Goal: Check status: Check status

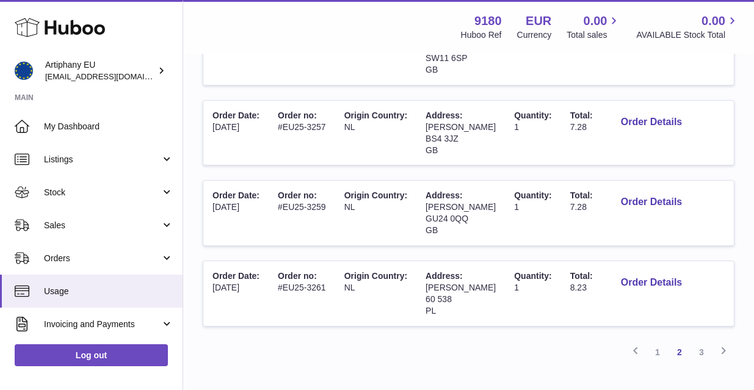
scroll to position [724, 0]
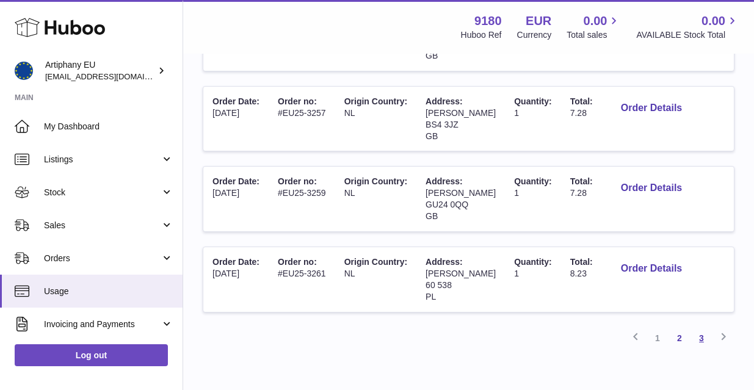
click at [707, 327] on link "3" at bounding box center [702, 338] width 22 height 22
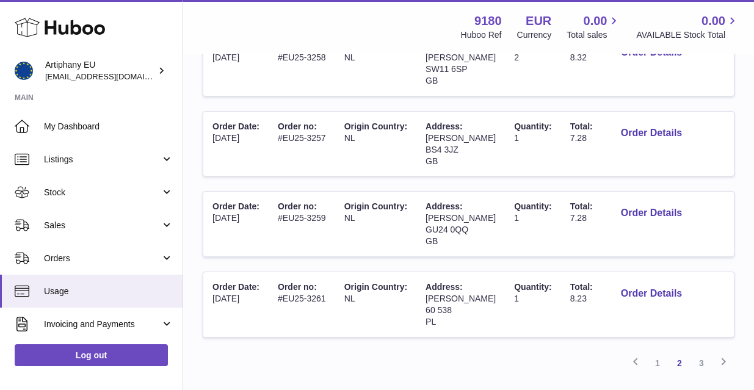
scroll to position [693, 0]
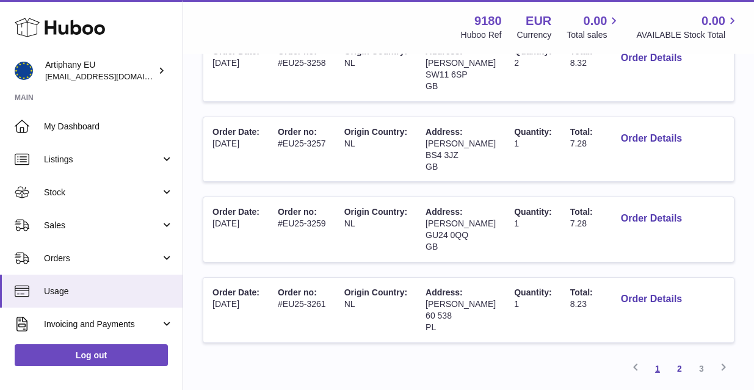
click at [660, 358] on link "1" at bounding box center [658, 369] width 22 height 22
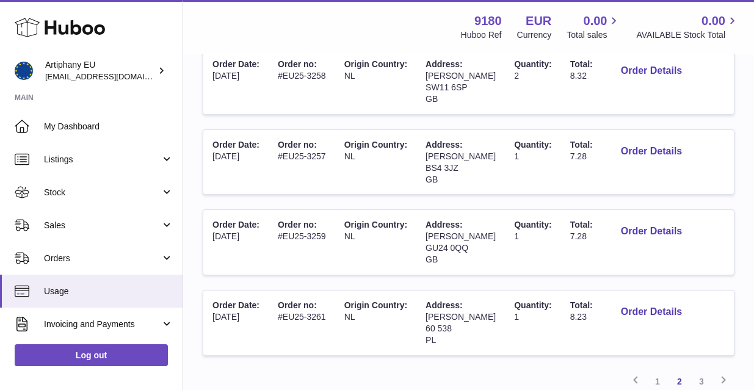
scroll to position [721, 0]
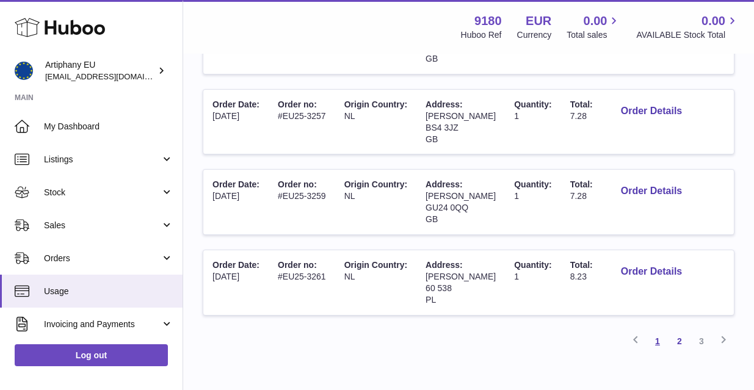
click at [657, 330] on link "1" at bounding box center [658, 341] width 22 height 22
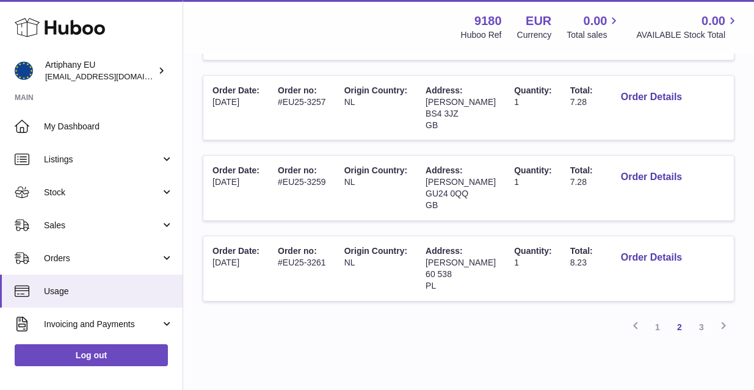
scroll to position [744, 0]
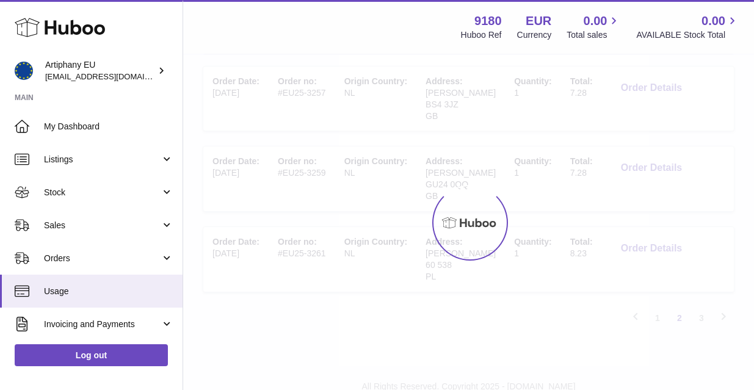
scroll to position [693, 0]
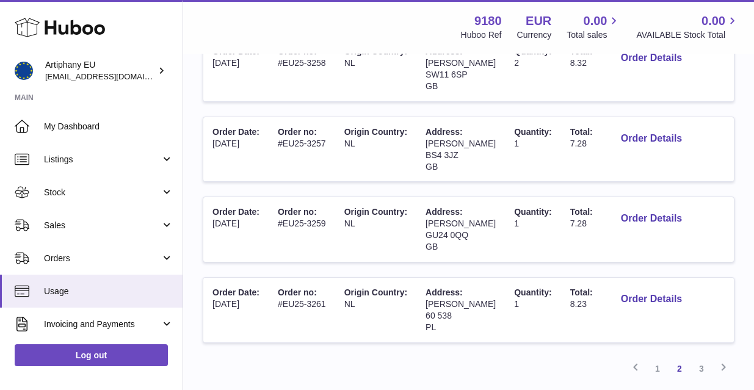
scroll to position [724, 0]
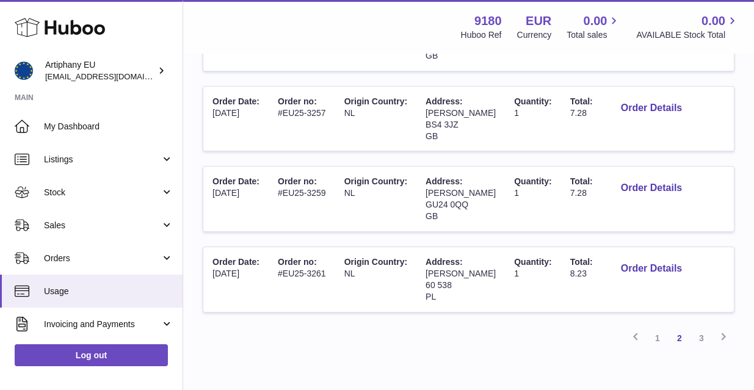
scroll to position [295, 0]
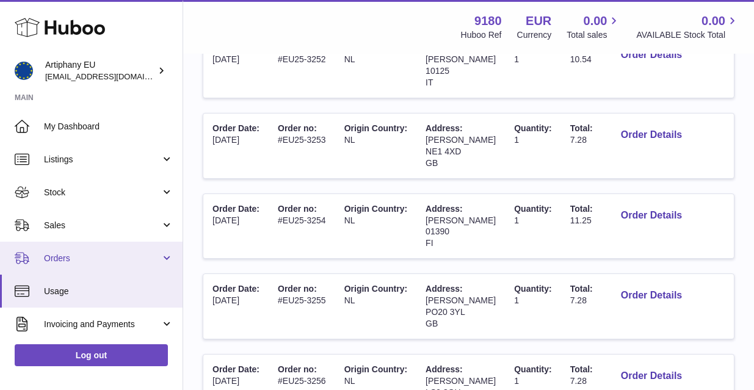
click at [65, 263] on link "Orders" at bounding box center [91, 258] width 183 height 33
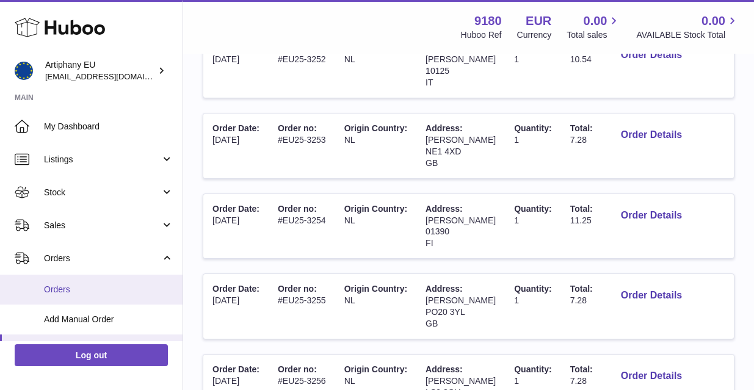
click at [87, 291] on span "Orders" at bounding box center [109, 290] width 130 height 12
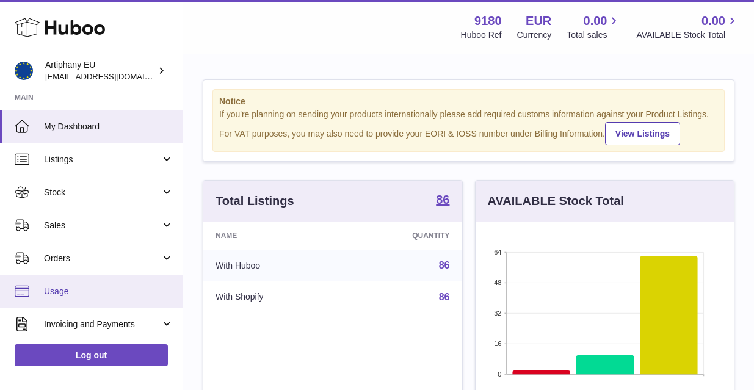
scroll to position [191, 258]
click at [60, 288] on span "Usage" at bounding box center [109, 292] width 130 height 12
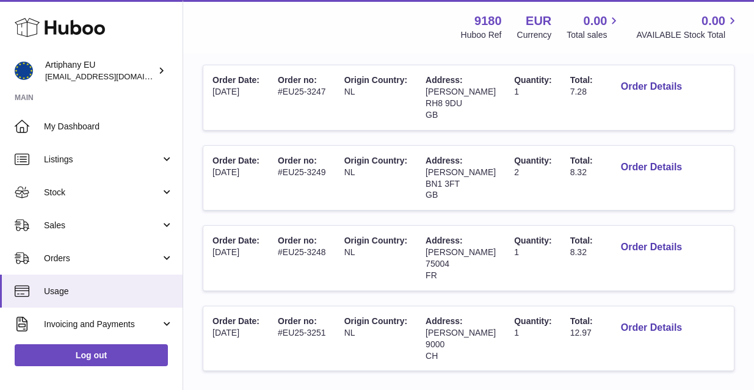
scroll to position [726, 0]
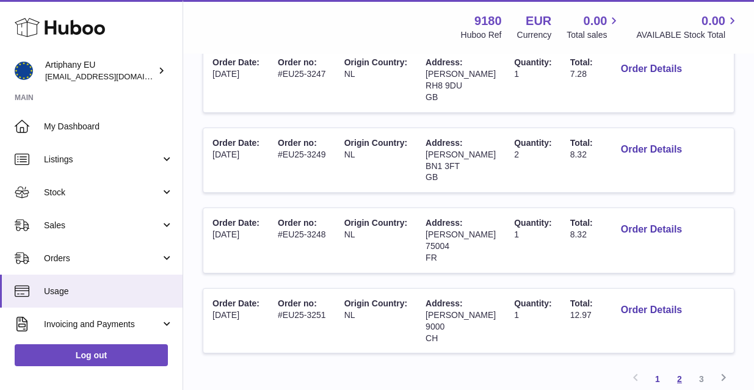
click at [679, 368] on link "2" at bounding box center [680, 379] width 22 height 22
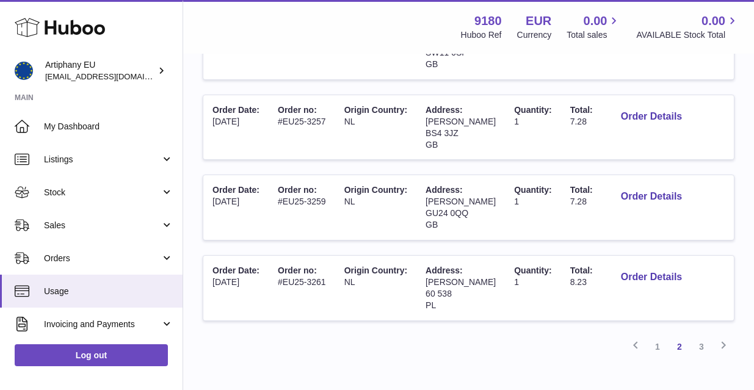
scroll to position [722, 0]
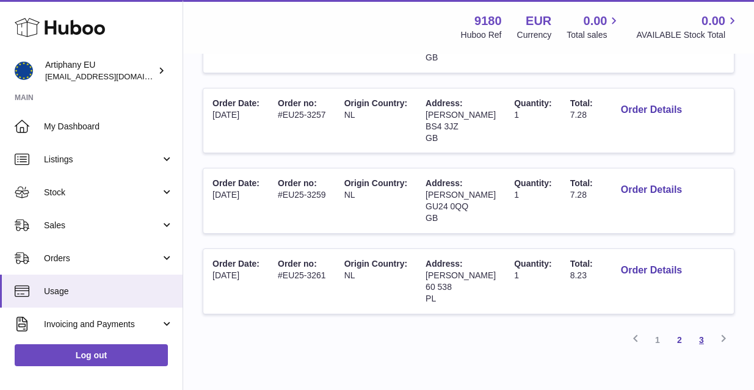
click at [701, 329] on link "3" at bounding box center [702, 340] width 22 height 22
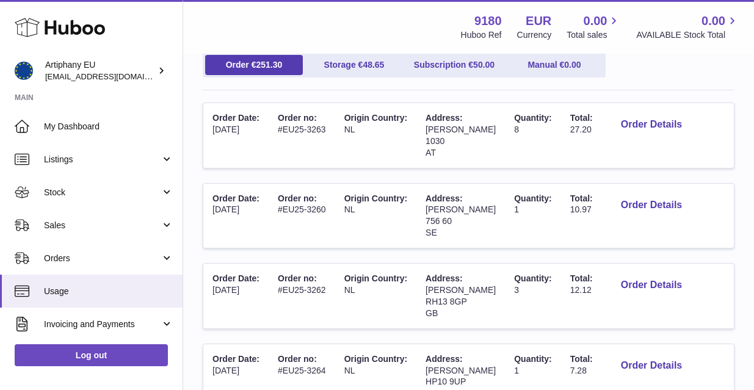
scroll to position [145, 0]
click at [644, 203] on button "Order Details" at bounding box center [651, 204] width 81 height 25
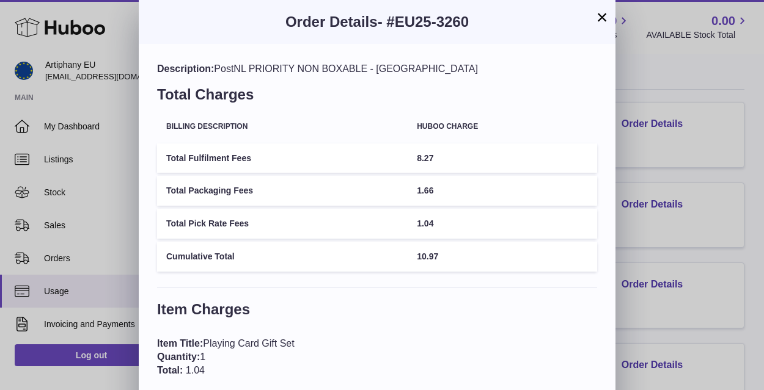
click at [601, 18] on button "×" at bounding box center [601, 17] width 15 height 15
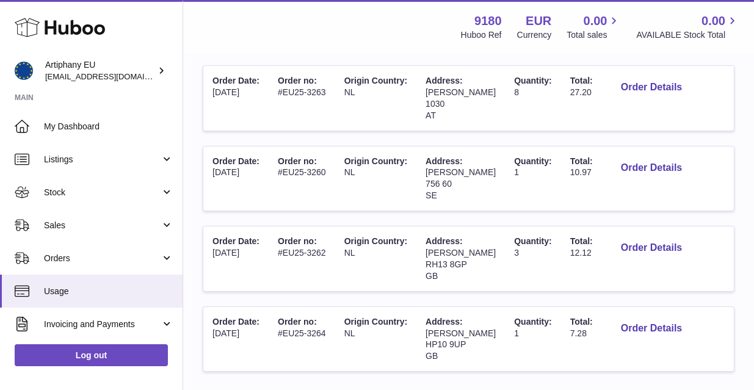
scroll to position [155, 0]
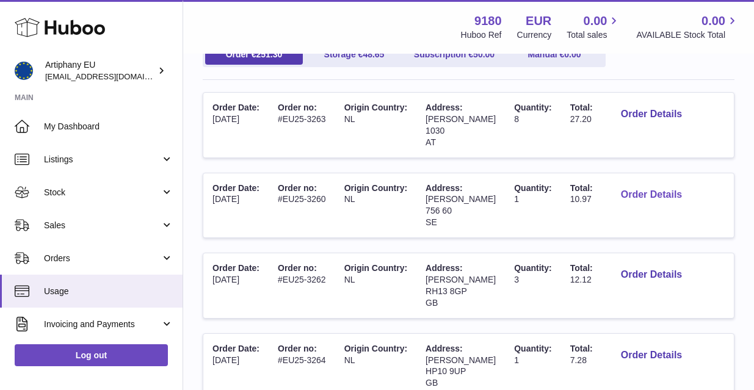
click at [632, 189] on button "Order Details" at bounding box center [651, 195] width 81 height 25
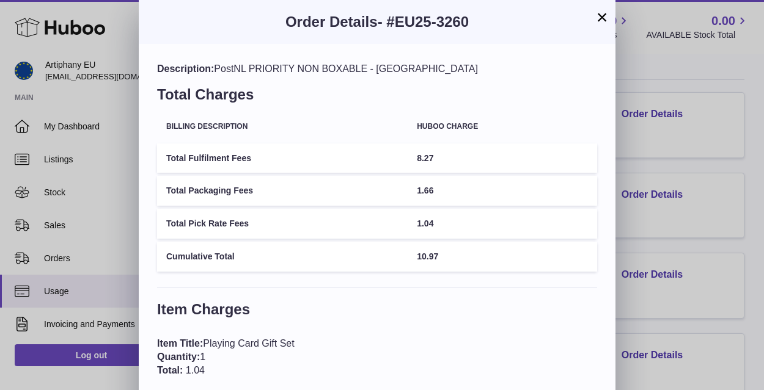
click at [603, 16] on button "×" at bounding box center [601, 17] width 15 height 15
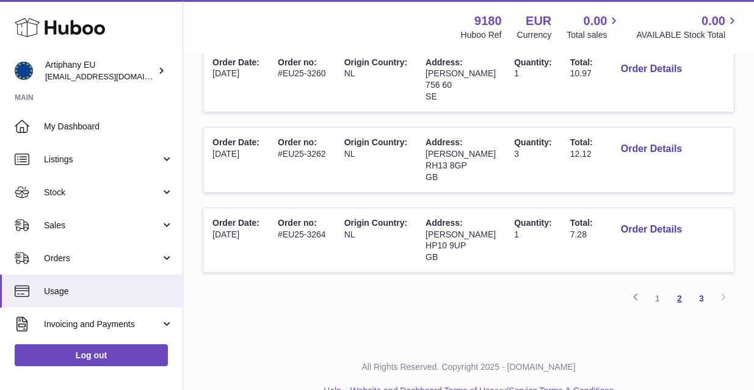
click at [682, 289] on link "2" at bounding box center [680, 299] width 22 height 22
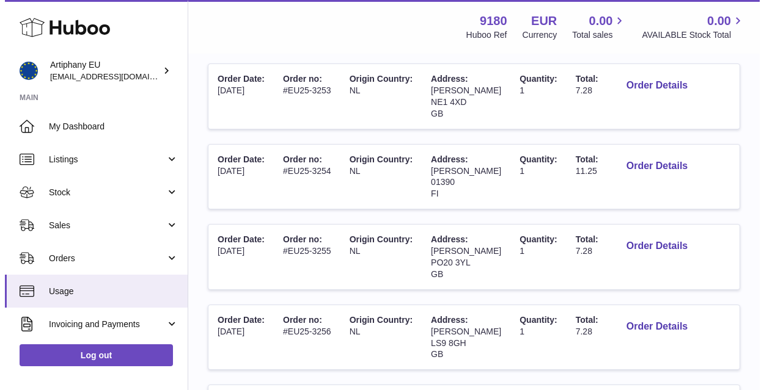
scroll to position [350, 0]
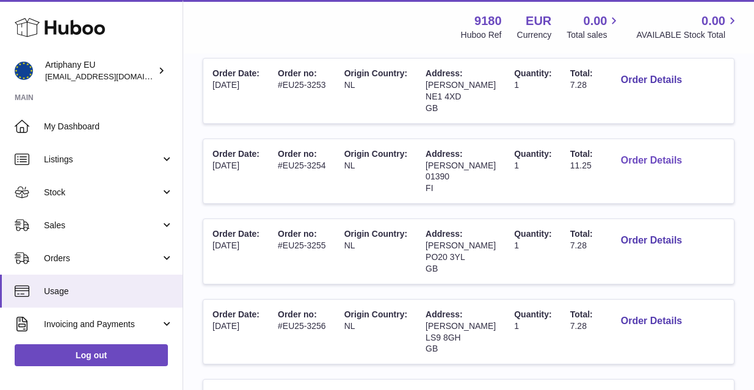
click at [613, 155] on button "Order Details" at bounding box center [651, 160] width 81 height 25
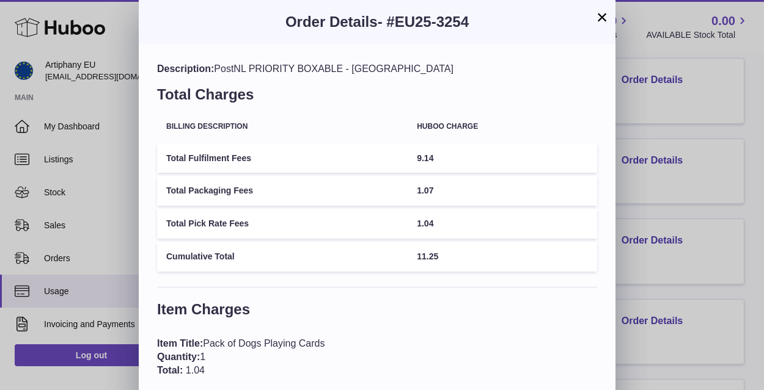
click at [602, 23] on button "×" at bounding box center [601, 17] width 15 height 15
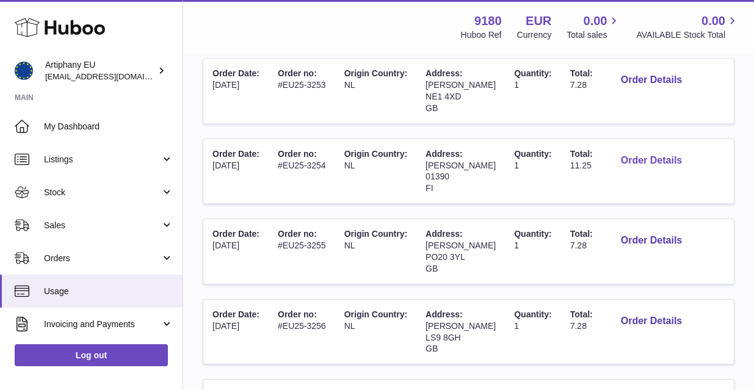
click at [611, 148] on button "Order Details" at bounding box center [651, 160] width 81 height 25
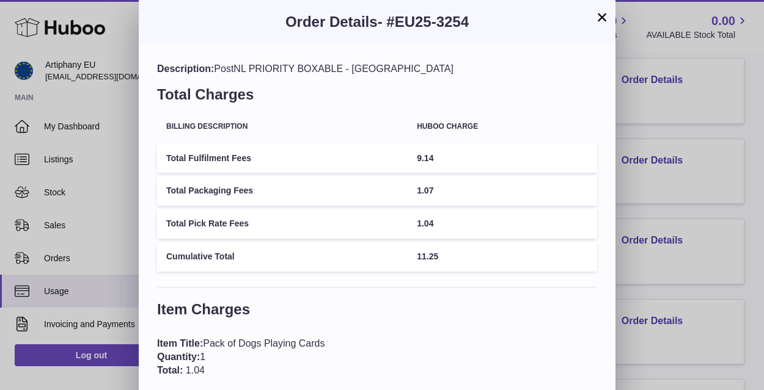
click at [531, 254] on div "Description: PostNL PRIORITY BOXABLE - [GEOGRAPHIC_DATA] Total Charges Billing …" at bounding box center [377, 279] width 476 height 470
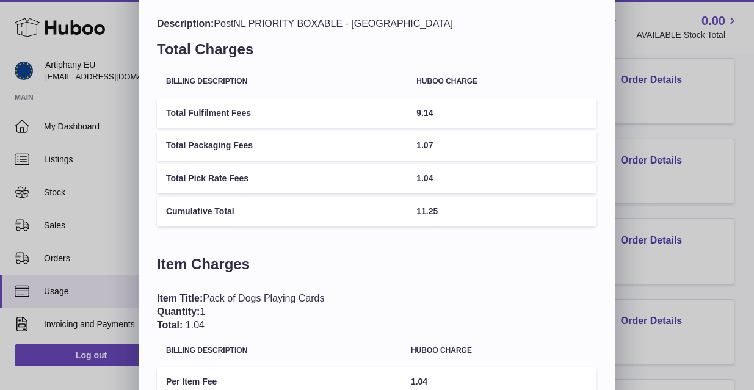
scroll to position [0, 0]
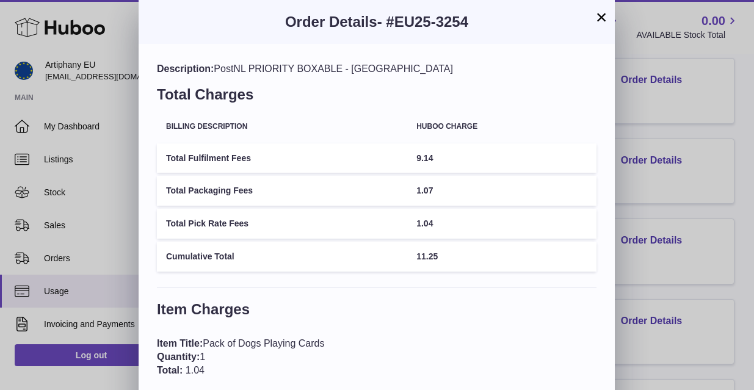
click at [688, 145] on div "× Order Details - #EU25-3254 Description: PostNL PRIORITY BOXABLE - [GEOGRAPHIC…" at bounding box center [377, 257] width 754 height 514
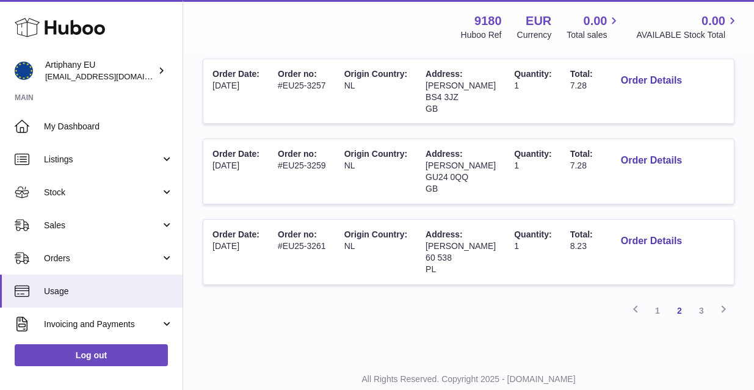
scroll to position [753, 0]
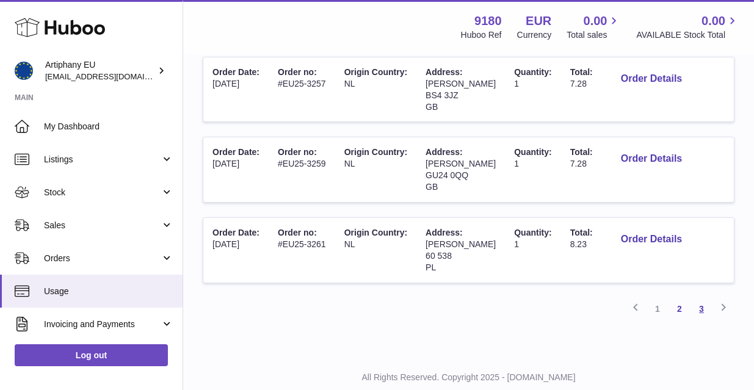
click at [704, 298] on link "3" at bounding box center [702, 309] width 22 height 22
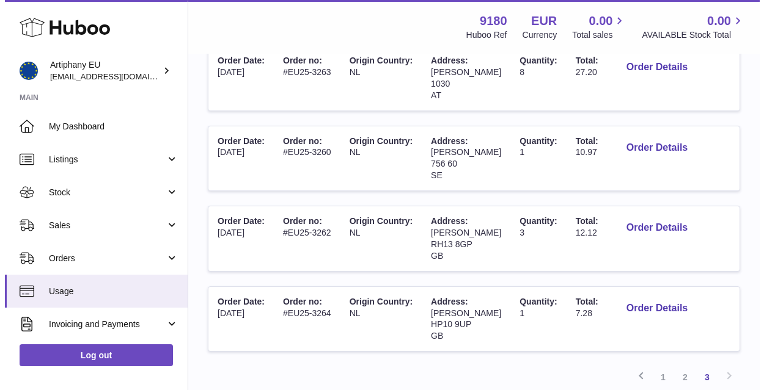
scroll to position [216, 0]
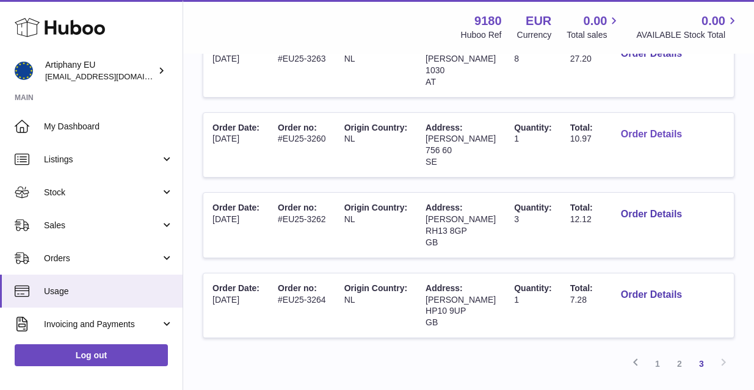
click at [631, 129] on button "Order Details" at bounding box center [651, 134] width 81 height 25
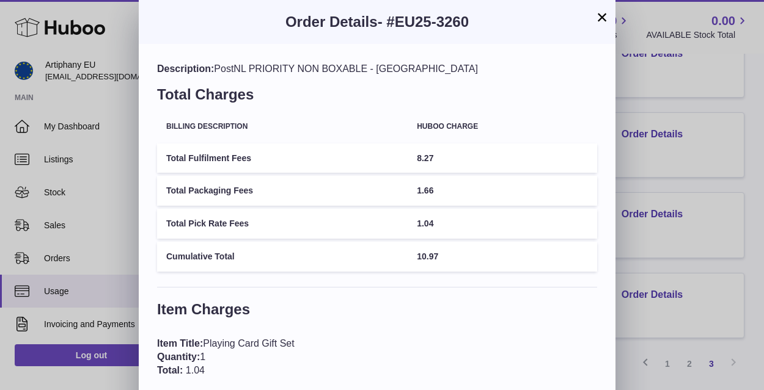
click at [519, 197] on td "1.66" at bounding box center [501, 191] width 189 height 30
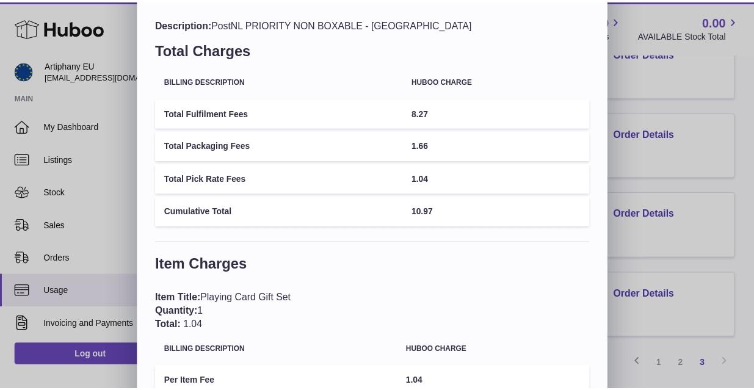
scroll to position [21, 0]
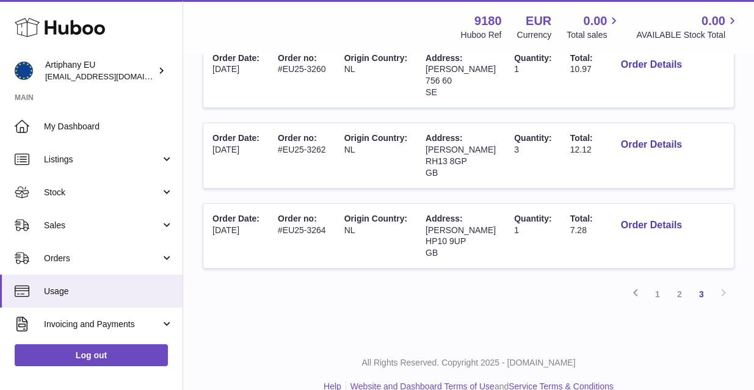
scroll to position [295, 0]
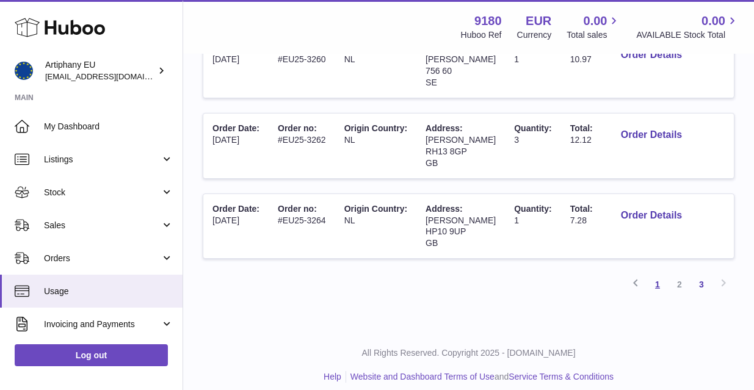
click at [657, 275] on link "1" at bounding box center [658, 285] width 22 height 22
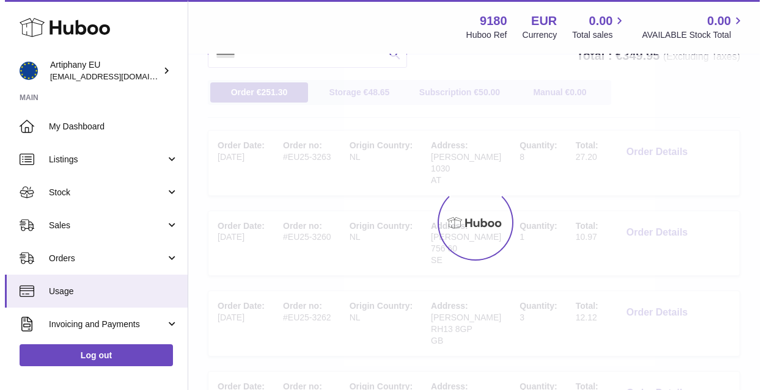
scroll to position [55, 0]
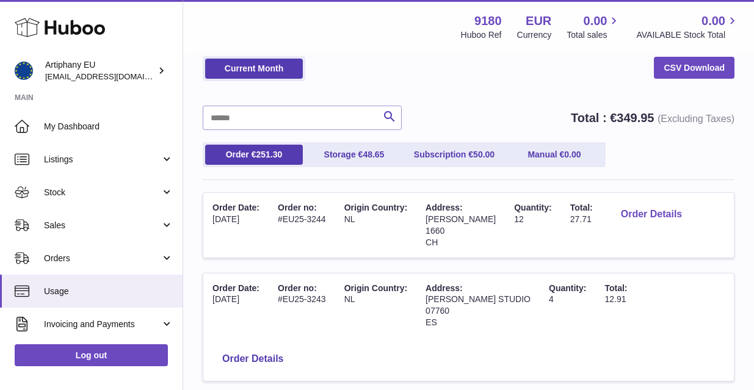
click at [625, 210] on button "Order Details" at bounding box center [651, 214] width 81 height 25
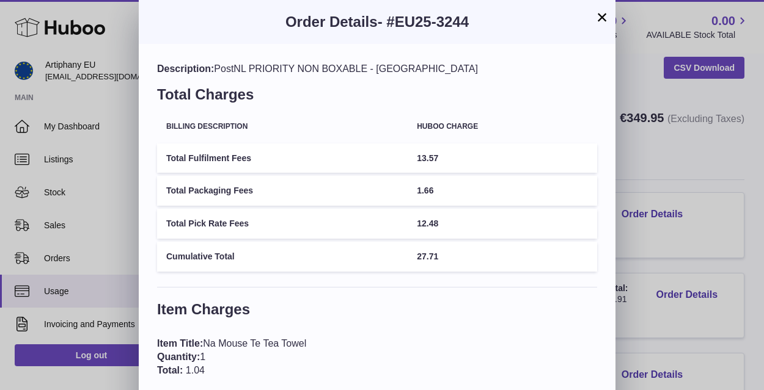
click at [502, 263] on td "27.71" at bounding box center [501, 257] width 189 height 30
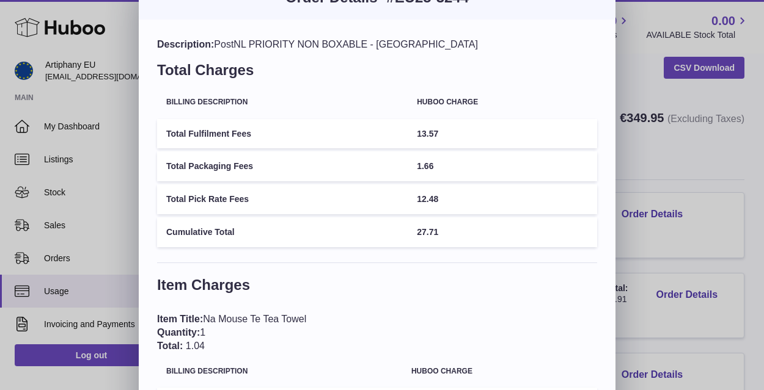
scroll to position [0, 0]
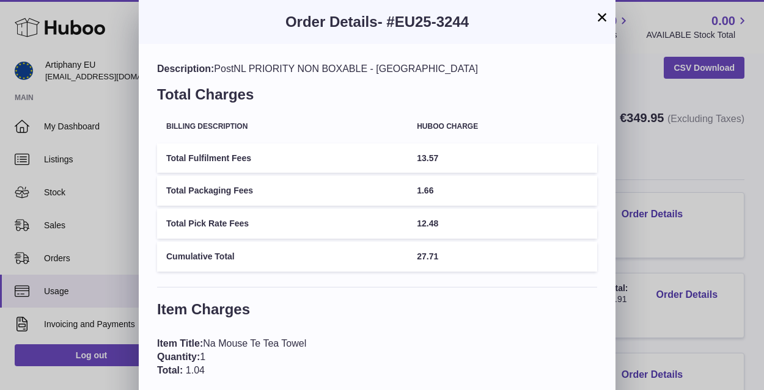
click at [604, 21] on button "×" at bounding box center [601, 17] width 15 height 15
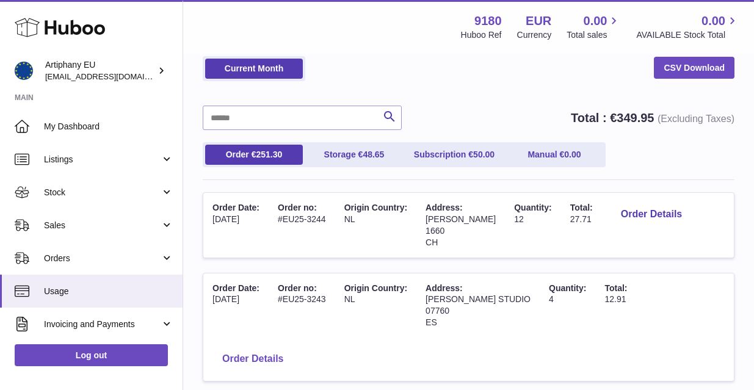
click at [293, 347] on button "Order Details" at bounding box center [253, 359] width 81 height 25
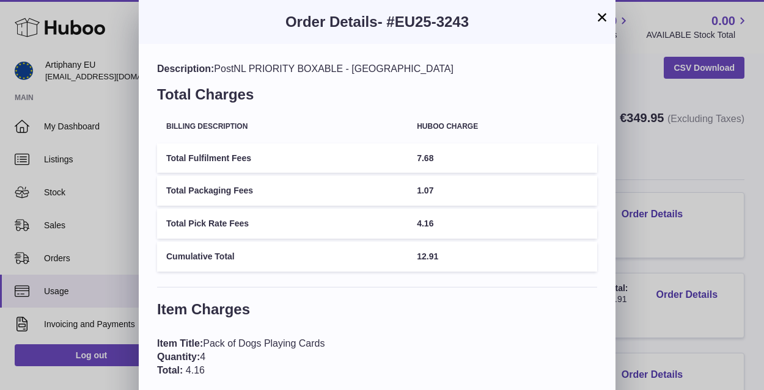
click at [522, 219] on td "4.16" at bounding box center [501, 224] width 189 height 30
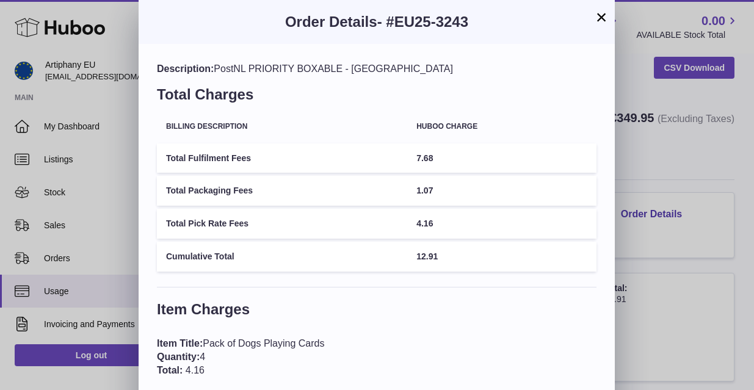
click at [720, 122] on div "× Order Details - #EU25-3243 Description: PostNL PRIORITY BOXABLE - [GEOGRAPHIC…" at bounding box center [377, 257] width 754 height 514
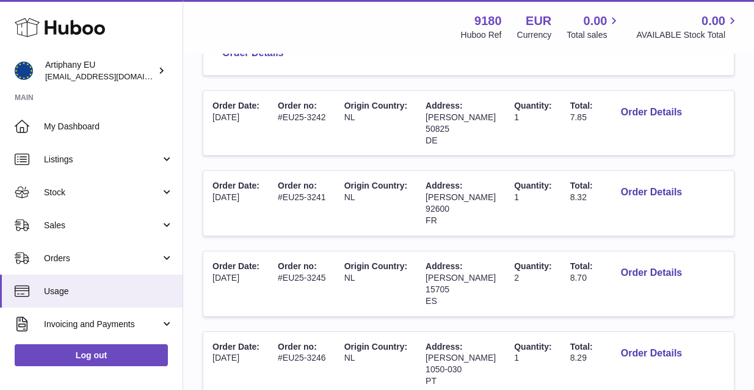
scroll to position [388, 0]
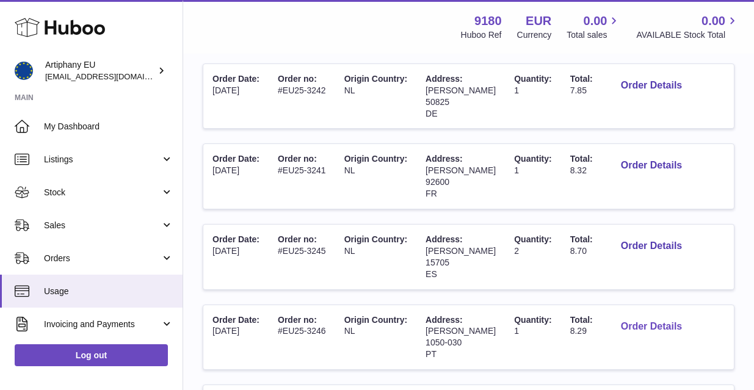
click at [621, 315] on button "Order Details" at bounding box center [651, 327] width 81 height 25
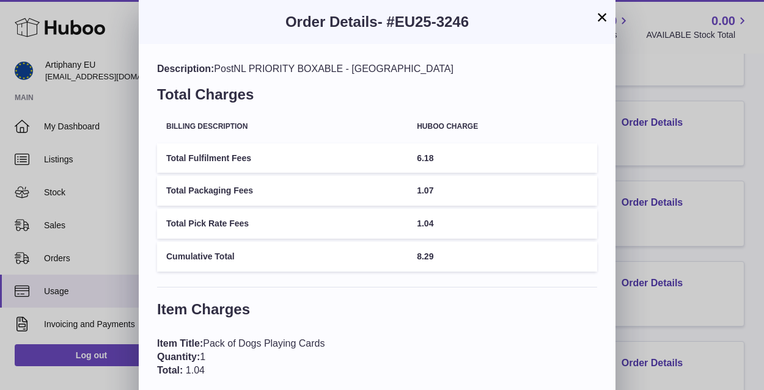
click at [602, 22] on button "×" at bounding box center [601, 17] width 15 height 15
